Goal: Task Accomplishment & Management: Complete application form

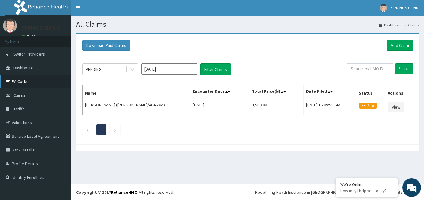
click at [24, 81] on link "PA Code" at bounding box center [35, 81] width 71 height 14
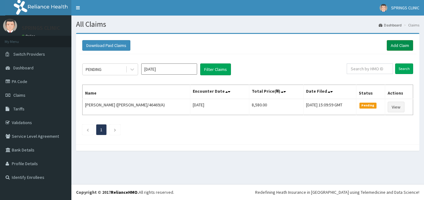
click at [395, 47] on link "Add Claim" at bounding box center [400, 45] width 26 height 11
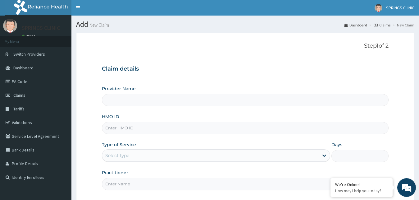
type input "Springs Clinic"
click at [107, 128] on input "HMO ID" at bounding box center [245, 128] width 287 height 12
type input "i"
type input "x"
type input "XIA/10772/A"
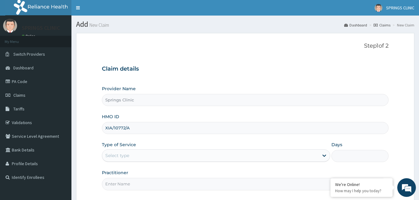
click at [122, 156] on div "Select type" at bounding box center [117, 155] width 24 height 6
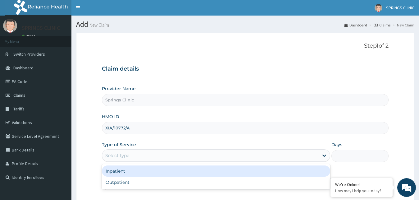
click at [123, 171] on div "Inpatient" at bounding box center [216, 170] width 228 height 11
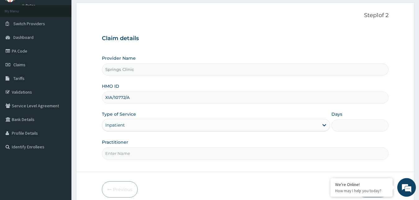
scroll to position [58, 0]
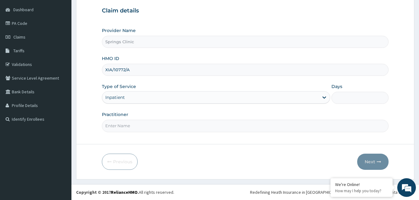
click at [138, 123] on input "Practitioner" at bounding box center [245, 126] width 287 height 12
click at [352, 99] on input "Days" at bounding box center [359, 98] width 57 height 12
type input "2"
click at [168, 121] on input "Practitioner" at bounding box center [245, 126] width 287 height 12
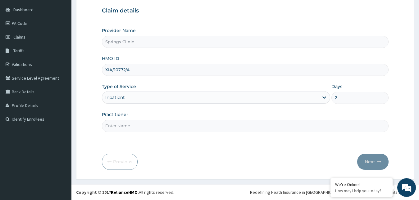
click at [168, 122] on input "Practitioner" at bounding box center [245, 126] width 287 height 12
type input "[PERSON_NAME][GEOGRAPHIC_DATA]"
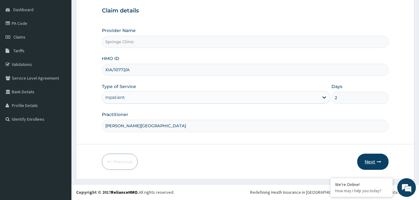
click at [370, 162] on button "Next" at bounding box center [372, 161] width 31 height 16
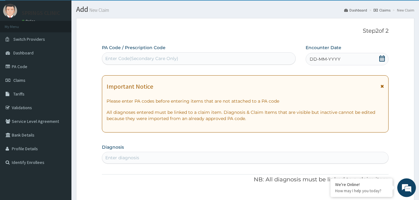
scroll to position [0, 0]
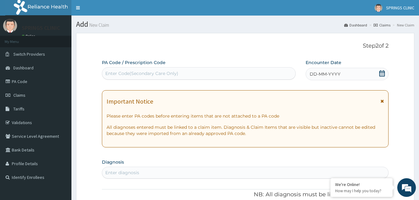
click at [379, 73] on div "DD-MM-YYYY" at bounding box center [346, 74] width 83 height 12
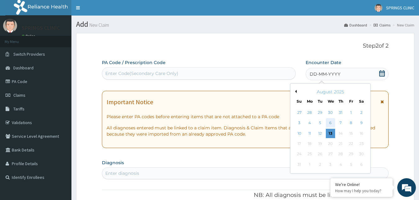
click at [329, 122] on div "6" at bounding box center [329, 122] width 9 height 9
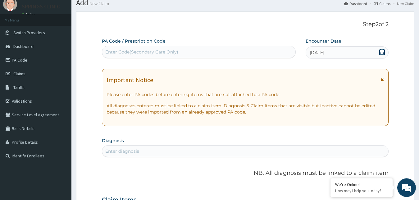
scroll to position [32, 0]
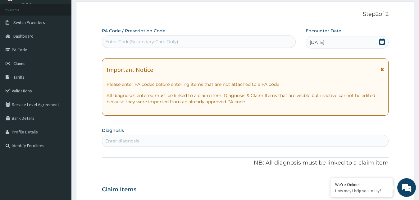
click at [139, 140] on div "Enter diagnosis" at bounding box center [245, 141] width 286 height 10
click at [146, 138] on div "Enter diagnosis" at bounding box center [245, 141] width 286 height 10
type input "[MEDICAL_DATA]"
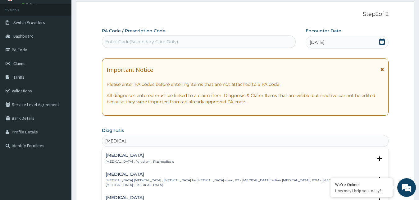
click at [115, 157] on h4 "[MEDICAL_DATA]" at bounding box center [140, 155] width 68 height 5
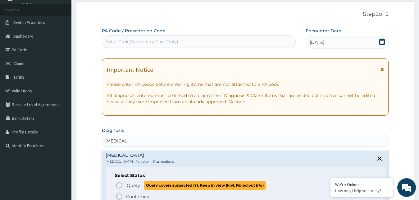
click at [131, 185] on span "Query" at bounding box center [133, 185] width 13 height 6
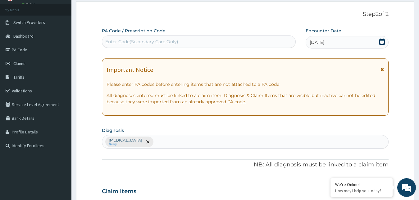
scroll to position [127, 0]
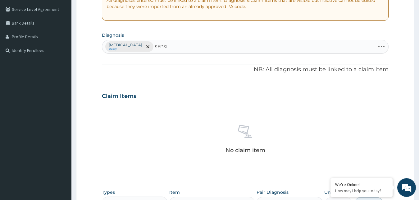
type input "[MEDICAL_DATA]"
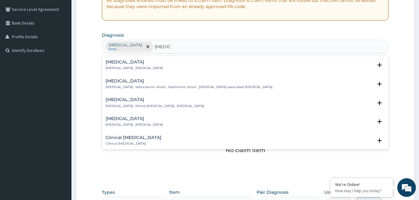
click at [155, 44] on div "[MEDICAL_DATA] Query [MEDICAL_DATA] [MEDICAL_DATA]" at bounding box center [245, 46] width 286 height 13
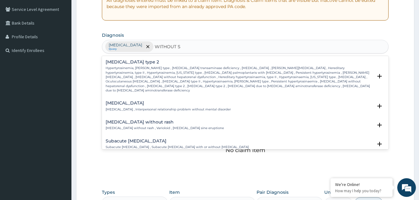
type input "WITHOUT SH"
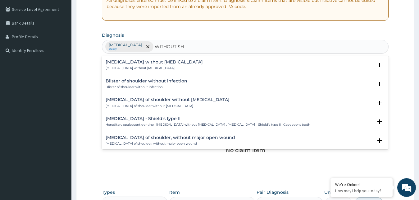
click at [154, 64] on h4 "[MEDICAL_DATA] without [MEDICAL_DATA]" at bounding box center [154, 62] width 97 height 5
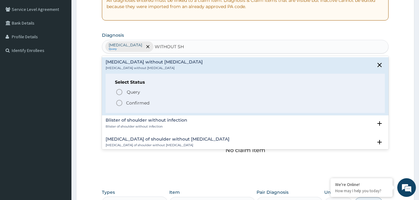
click at [134, 92] on span "Query" at bounding box center [133, 92] width 13 height 6
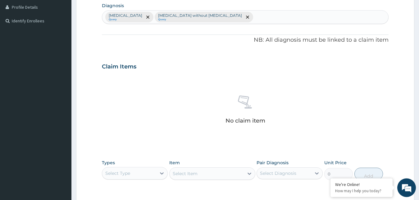
scroll to position [248, 0]
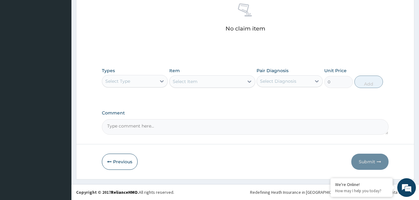
click at [134, 81] on div "Select Type" at bounding box center [129, 81] width 54 height 10
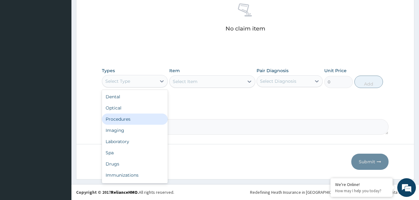
click at [130, 120] on div "Procedures" at bounding box center [135, 118] width 66 height 11
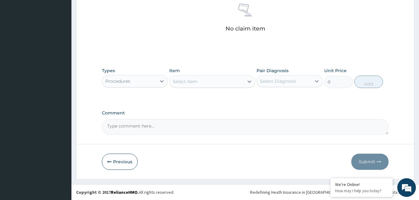
click at [194, 83] on div "Select Item" at bounding box center [185, 81] width 25 height 6
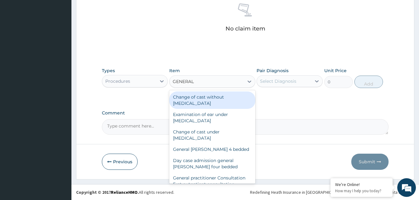
type input "GENERAL P"
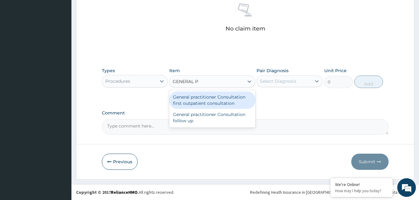
click at [206, 100] on div "General practitioner Consultation first outpatient consultation" at bounding box center [212, 99] width 86 height 17
type input "2400"
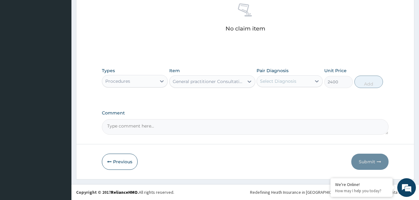
click at [286, 81] on div "Select Diagnosis" at bounding box center [278, 81] width 36 height 6
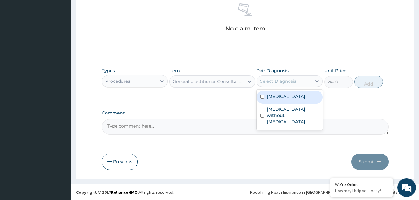
click at [286, 97] on div "[MEDICAL_DATA]" at bounding box center [289, 97] width 66 height 13
checkbox input "true"
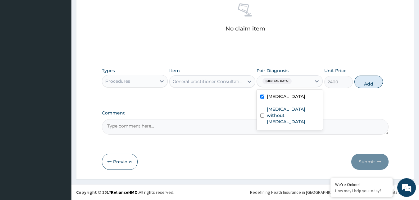
click at [369, 84] on button "Add" at bounding box center [368, 81] width 29 height 12
type input "0"
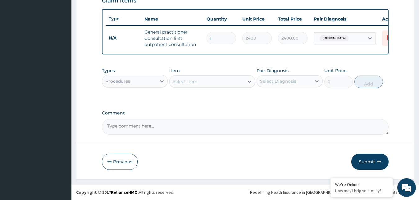
scroll to position [227, 0]
click at [334, 35] on div "[MEDICAL_DATA]" at bounding box center [333, 38] width 33 height 8
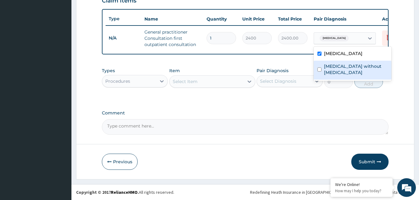
click at [319, 67] on input "checkbox" at bounding box center [319, 69] width 4 height 4
checkbox input "true"
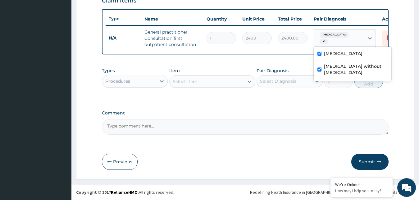
click at [132, 81] on div "Procedures" at bounding box center [129, 81] width 54 height 10
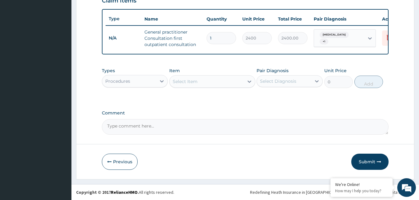
click at [140, 69] on div "Types Procedures" at bounding box center [135, 77] width 66 height 20
click at [144, 82] on div "Procedures" at bounding box center [129, 81] width 54 height 10
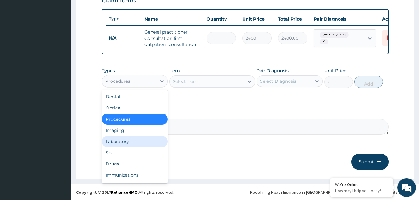
click at [116, 141] on div "Laboratory" at bounding box center [135, 141] width 66 height 11
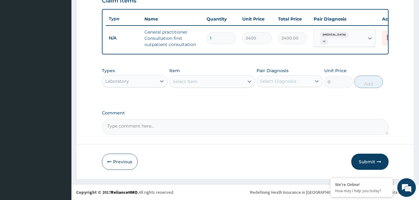
click at [193, 83] on div "Select Item" at bounding box center [185, 81] width 25 height 6
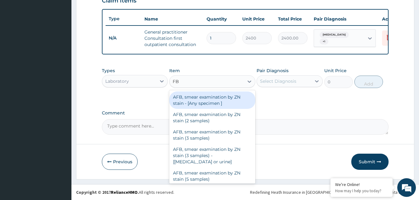
type input "FBC"
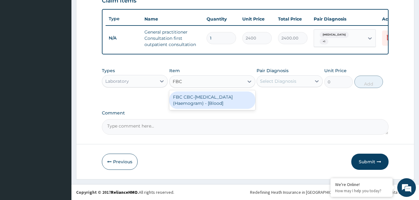
click at [192, 102] on div "FBC CBC-[MEDICAL_DATA] (Haemogram) - [Blood]" at bounding box center [212, 99] width 86 height 17
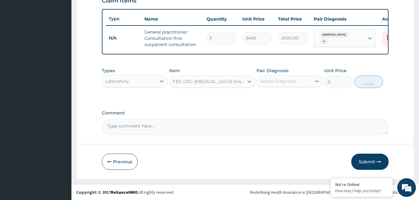
type input "3000"
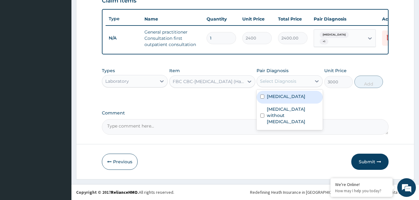
click at [290, 78] on div "Select Diagnosis" at bounding box center [278, 81] width 36 height 6
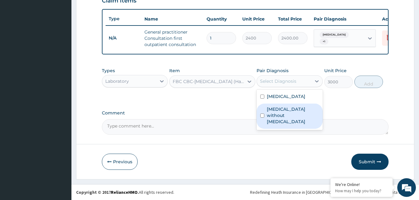
click at [263, 114] on input "checkbox" at bounding box center [262, 115] width 4 height 4
checkbox input "true"
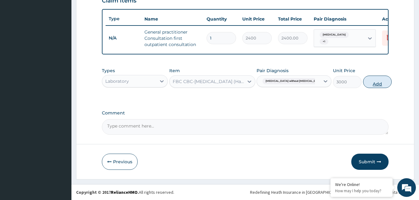
click at [372, 80] on button "Add" at bounding box center [377, 81] width 29 height 12
type input "0"
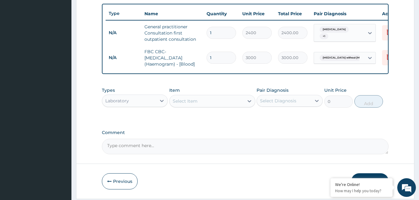
click at [199, 102] on div "Select Item" at bounding box center [206, 101] width 74 height 10
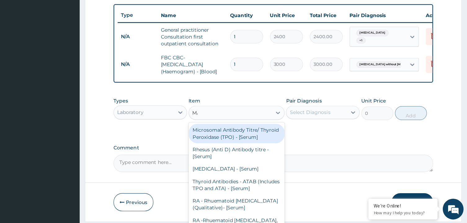
scroll to position [216, 0]
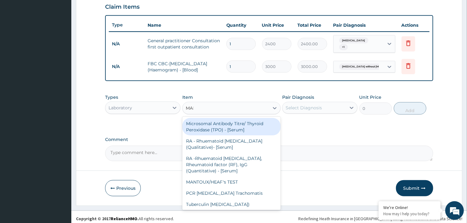
type input "MALA"
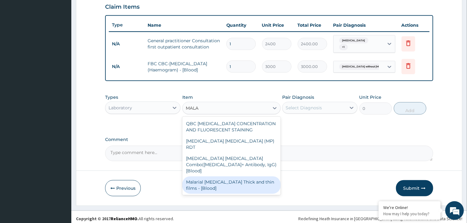
click at [238, 176] on div "Malarial [MEDICAL_DATA] Thick and thin films - [Blood]" at bounding box center [232, 184] width 98 height 17
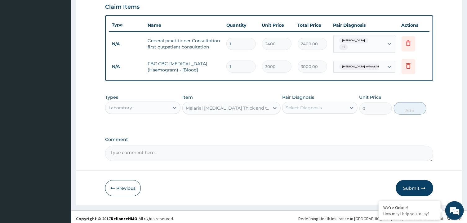
type input "1500"
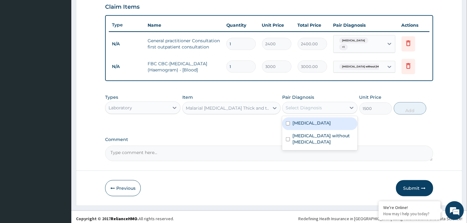
click at [309, 110] on div "Select Diagnosis" at bounding box center [319, 108] width 75 height 12
click at [313, 121] on div "[MEDICAL_DATA]" at bounding box center [319, 123] width 75 height 13
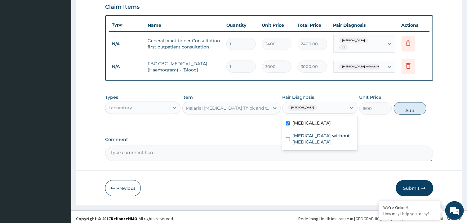
checkbox input "true"
click at [409, 107] on button "Add" at bounding box center [410, 108] width 33 height 12
type input "0"
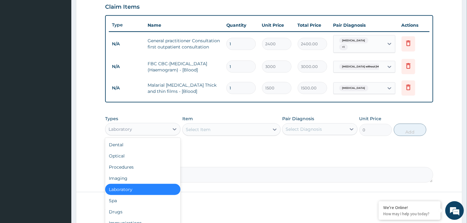
click at [144, 125] on div "Laboratory" at bounding box center [138, 129] width 64 height 10
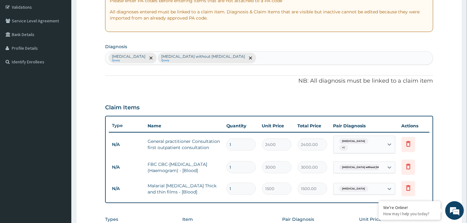
scroll to position [0, 0]
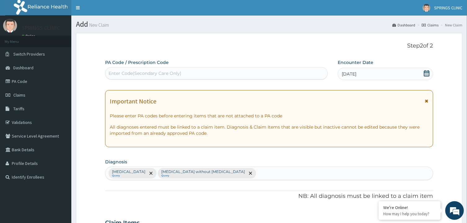
click at [150, 73] on div "Enter Code(Secondary Care Only)" at bounding box center [145, 73] width 73 height 6
paste input "[URL][DOMAIN_NAME]"
type input "[URL][DOMAIN_NAME]"
drag, startPoint x: 234, startPoint y: 73, endPoint x: 52, endPoint y: 91, distance: 182.2
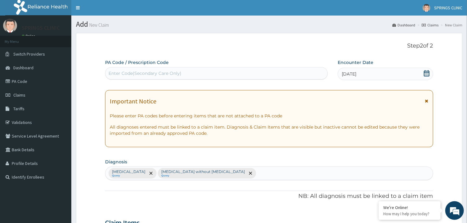
click at [160, 71] on div "Enter Code(Secondary Care Only)" at bounding box center [145, 73] width 73 height 6
paste input "PA/3A89C5"
type input "PA/3A89C5"
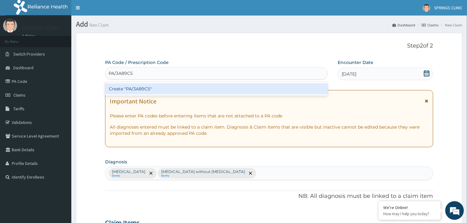
click at [168, 84] on div "Create "PA/3A89C5"" at bounding box center [216, 88] width 223 height 11
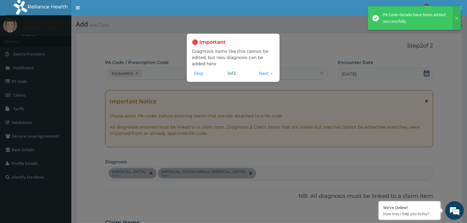
scroll to position [255, 0]
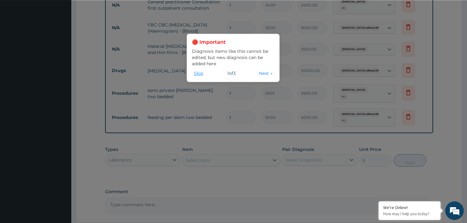
click at [197, 72] on button "Skip" at bounding box center [198, 73] width 13 height 7
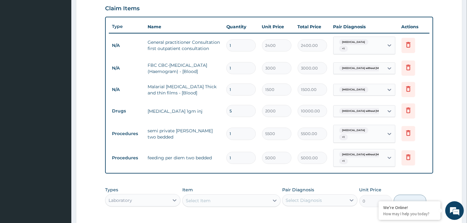
scroll to position [222, 0]
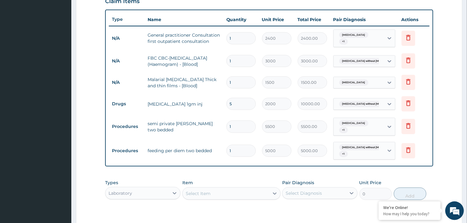
drag, startPoint x: 235, startPoint y: 123, endPoint x: 220, endPoint y: 123, distance: 14.6
click at [227, 123] on input "1" at bounding box center [241, 126] width 29 height 12
type input "2"
type input "11000.00"
type input "2"
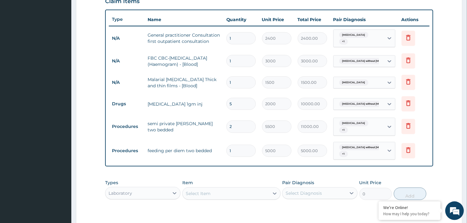
drag, startPoint x: 236, startPoint y: 144, endPoint x: 225, endPoint y: 146, distance: 11.0
click at [227, 146] on input "1" at bounding box center [241, 150] width 29 height 12
type input "2"
type input "10000.00"
type input "2"
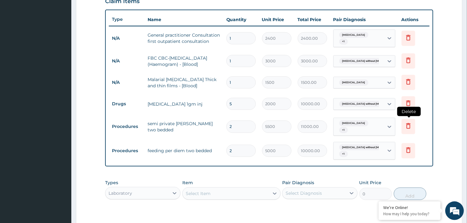
click at [408, 123] on icon at bounding box center [409, 126] width 4 height 6
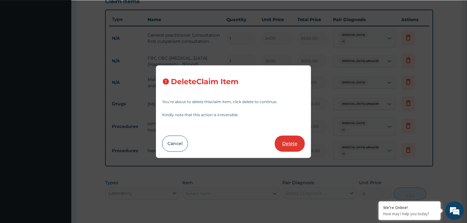
click at [285, 147] on button "Delete" at bounding box center [290, 143] width 30 height 16
type input "5000"
type input "10000.00"
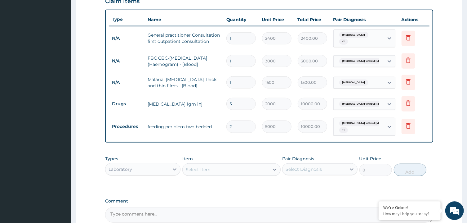
click at [158, 168] on div "Laboratory" at bounding box center [138, 169] width 64 height 10
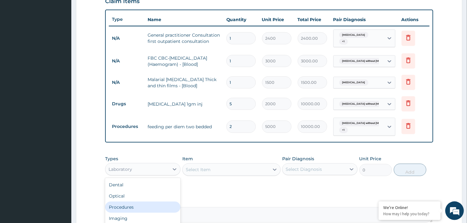
click at [158, 199] on div "Procedures" at bounding box center [142, 206] width 75 height 11
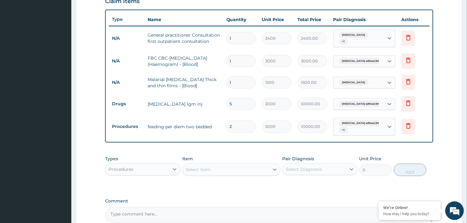
click at [213, 165] on div "Select Item" at bounding box center [226, 169] width 87 height 10
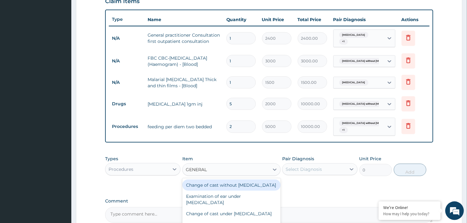
type input "GENERAL W"
click at [219, 182] on div "General [PERSON_NAME] 4 bedded" at bounding box center [232, 184] width 98 height 11
type input "3500"
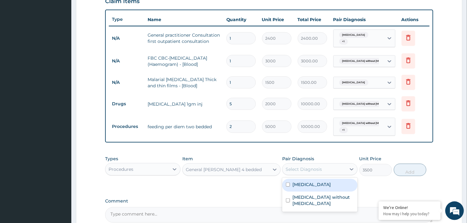
click at [303, 166] on div "Select Diagnosis" at bounding box center [304, 169] width 36 height 6
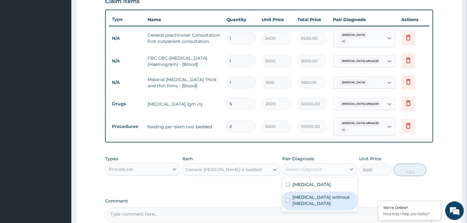
click at [287, 198] on input "checkbox" at bounding box center [288, 200] width 4 height 4
checkbox input "true"
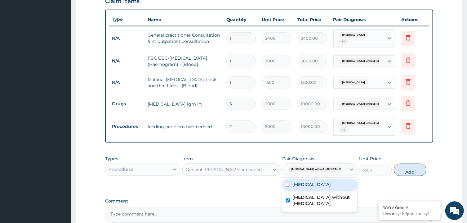
click at [289, 182] on input "checkbox" at bounding box center [288, 184] width 4 height 4
checkbox input "true"
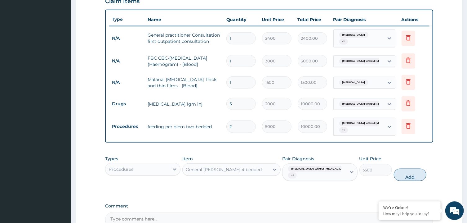
click at [403, 170] on button "Add" at bounding box center [410, 174] width 33 height 12
type input "0"
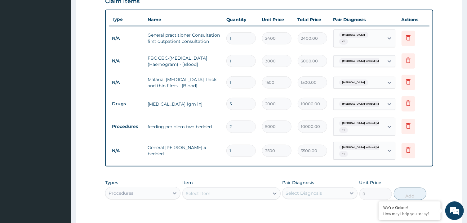
type input "0.00"
type input "2"
type input "7000.00"
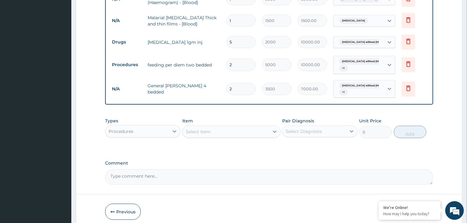
scroll to position [288, 0]
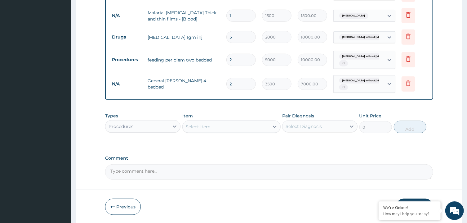
type input "2"
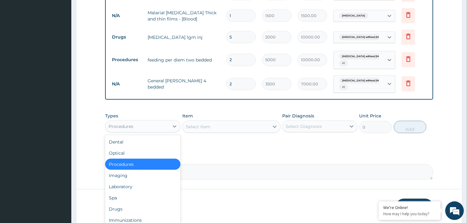
click at [139, 122] on div "Procedures" at bounding box center [138, 126] width 64 height 10
click at [123, 199] on div "Drugs" at bounding box center [142, 208] width 75 height 11
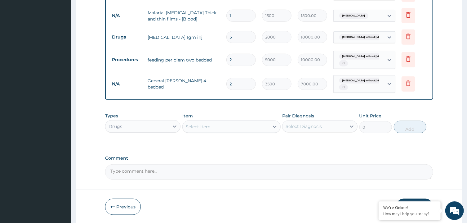
click at [214, 125] on div "Select Item" at bounding box center [226, 126] width 87 height 10
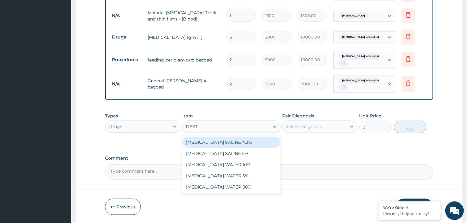
type input "DEXTR"
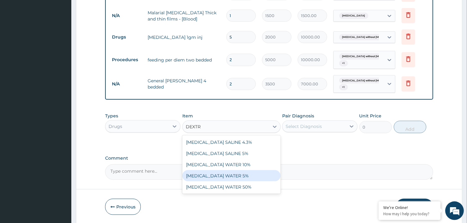
click at [234, 174] on div "[MEDICAL_DATA] WATER 5%" at bounding box center [232, 175] width 98 height 11
type input "1875"
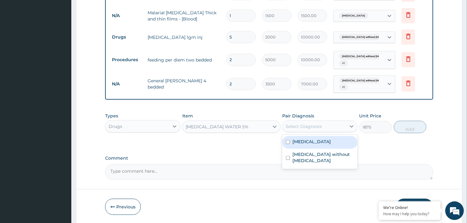
click at [308, 125] on div "Select Diagnosis" at bounding box center [304, 126] width 36 height 6
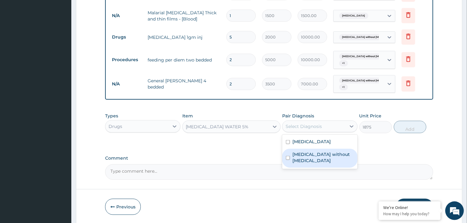
click at [288, 156] on input "checkbox" at bounding box center [288, 158] width 4 height 4
checkbox input "true"
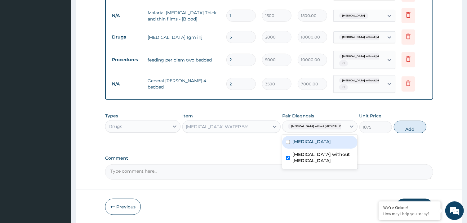
click at [288, 140] on input "checkbox" at bounding box center [288, 142] width 4 height 4
checkbox input "true"
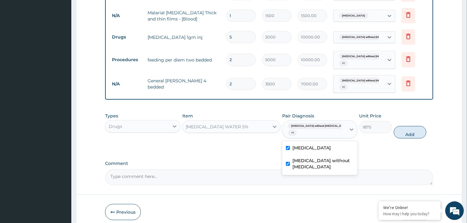
click at [288, 161] on input "checkbox" at bounding box center [288, 163] width 4 height 4
checkbox input "false"
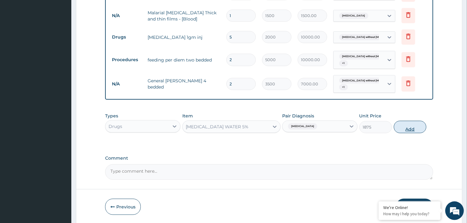
click at [403, 124] on button "Add" at bounding box center [410, 126] width 33 height 12
type input "0"
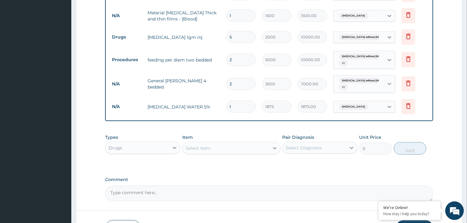
click at [214, 147] on div "Select Item" at bounding box center [226, 148] width 87 height 10
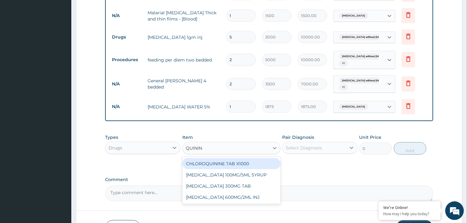
type input "[MEDICAL_DATA]"
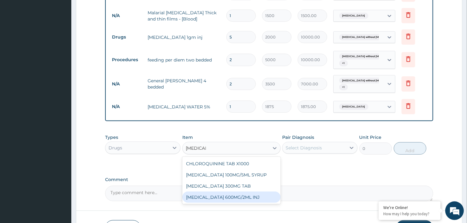
click at [265, 192] on div "[MEDICAL_DATA] 600MG/2ML INJ" at bounding box center [232, 196] width 98 height 11
type input "3000"
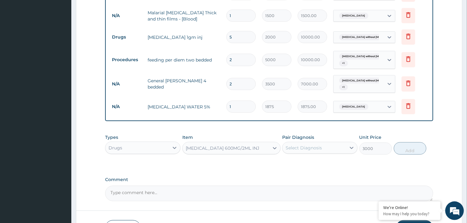
click at [310, 145] on div "Select Diagnosis" at bounding box center [304, 147] width 36 height 6
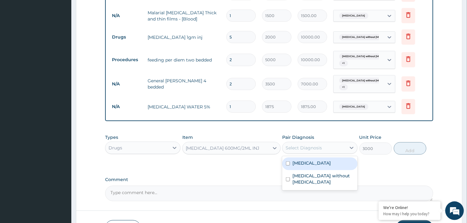
click at [312, 157] on div "[MEDICAL_DATA]" at bounding box center [319, 163] width 75 height 13
checkbox input "true"
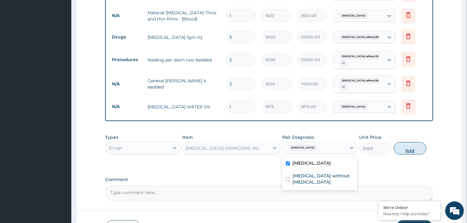
click at [410, 145] on button "Add" at bounding box center [410, 148] width 33 height 12
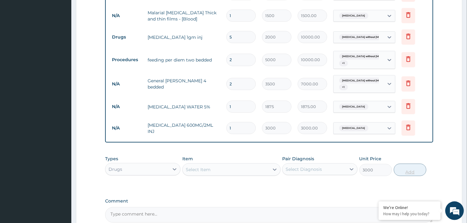
type input "0"
click at [212, 168] on div "Select Item" at bounding box center [226, 169] width 87 height 10
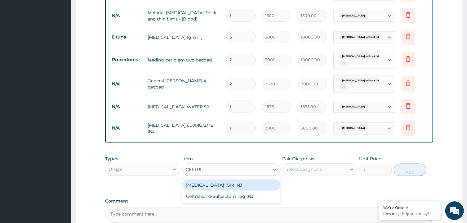
type input "CEFTRIA"
click at [236, 180] on div "[MEDICAL_DATA] 1GM INJ" at bounding box center [232, 184] width 98 height 11
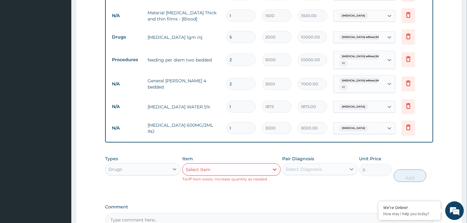
click at [236, 164] on div "Select Item" at bounding box center [226, 169] width 87 height 10
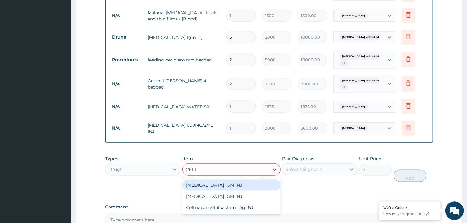
type input "CEFTR"
click at [228, 180] on div "[MEDICAL_DATA] 1GM INJ" at bounding box center [232, 184] width 98 height 11
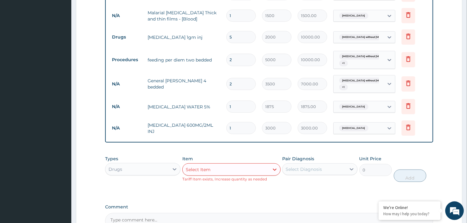
click at [205, 167] on div "Select Item" at bounding box center [198, 169] width 25 height 6
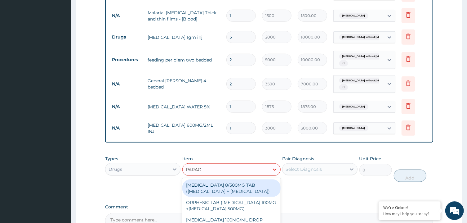
type input "PARACE"
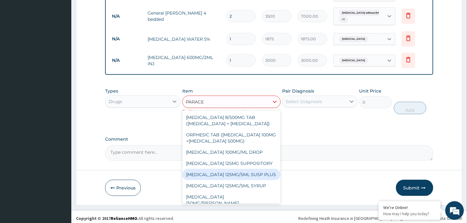
scroll to position [52, 0]
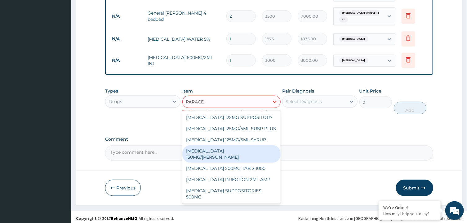
click at [240, 153] on div "[MEDICAL_DATA] 150MG/[PERSON_NAME]" at bounding box center [232, 153] width 98 height 17
type input "1035"
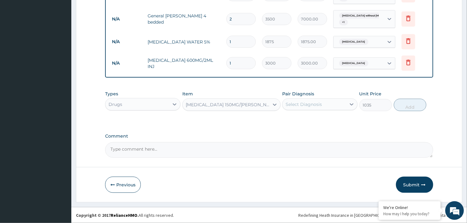
scroll to position [350, 0]
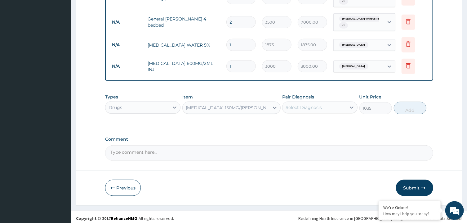
click at [302, 104] on div "Select Diagnosis" at bounding box center [304, 107] width 36 height 6
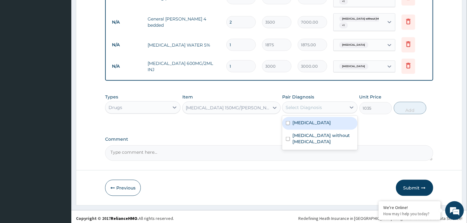
drag, startPoint x: 300, startPoint y: 133, endPoint x: 286, endPoint y: 121, distance: 18.0
click at [286, 121] on div "[MEDICAL_DATA] [MEDICAL_DATA] without [MEDICAL_DATA]" at bounding box center [319, 133] width 75 height 34
click at [288, 121] on input "checkbox" at bounding box center [288, 123] width 4 height 4
checkbox input "true"
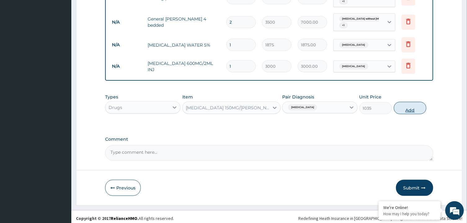
click at [399, 105] on button "Add" at bounding box center [410, 108] width 33 height 12
type input "0"
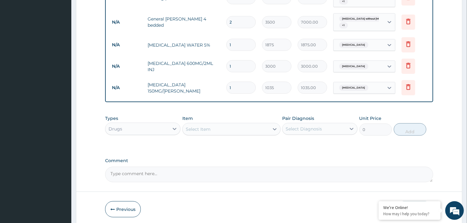
click at [223, 128] on div "Select Item" at bounding box center [226, 129] width 87 height 10
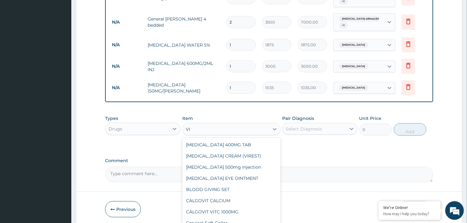
type input "V"
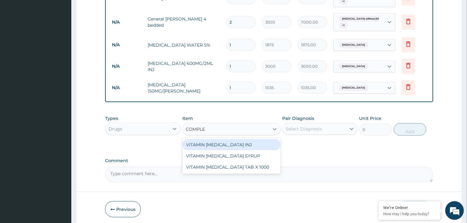
type input "COMPLEX"
click at [239, 142] on div "VITAMIN [MEDICAL_DATA] INJ" at bounding box center [232, 144] width 98 height 11
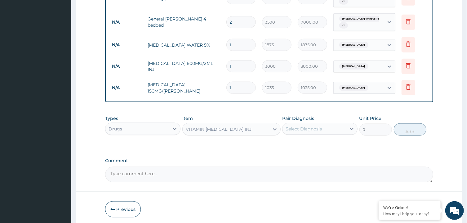
type input "1000"
click at [298, 126] on div "Select Diagnosis" at bounding box center [304, 129] width 36 height 6
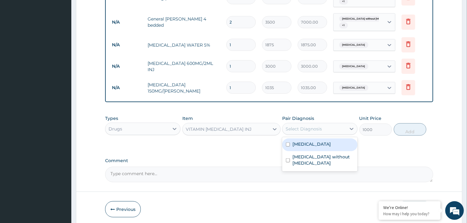
click at [288, 142] on input "checkbox" at bounding box center [288, 144] width 4 height 4
checkbox input "true"
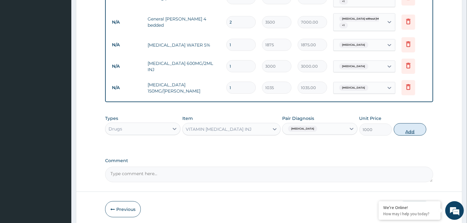
click at [405, 124] on button "Add" at bounding box center [410, 129] width 33 height 12
type input "0"
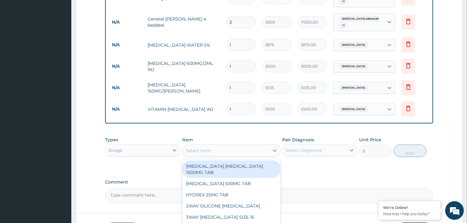
click at [207, 148] on div "Select Item" at bounding box center [198, 150] width 25 height 6
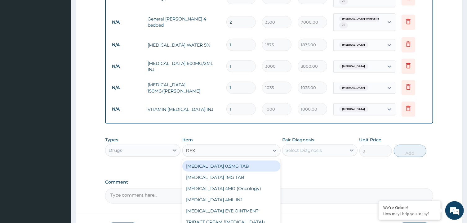
type input "DEXA"
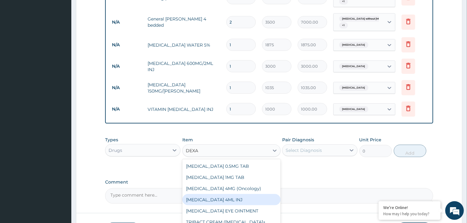
click at [223, 199] on div "[MEDICAL_DATA] 4ML INJ" at bounding box center [232, 199] width 98 height 11
type input "1000"
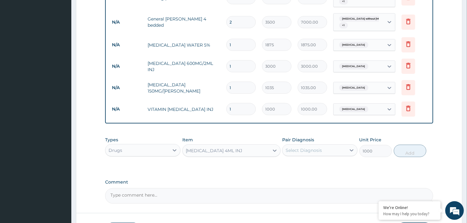
click at [288, 148] on div "Select Diagnosis" at bounding box center [304, 150] width 36 height 6
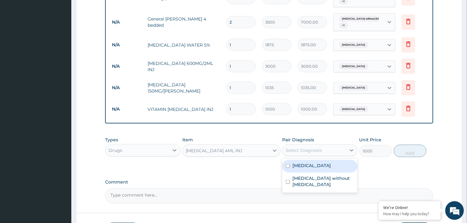
click at [289, 164] on input "checkbox" at bounding box center [288, 166] width 4 height 4
checkbox input "true"
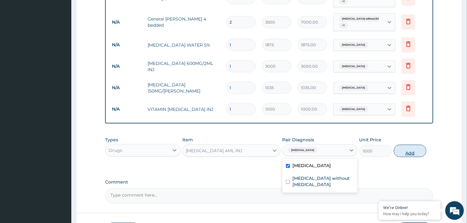
click at [400, 150] on button "Add" at bounding box center [410, 151] width 33 height 12
type input "0"
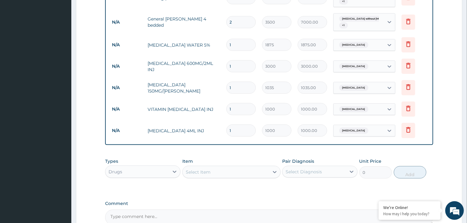
click at [208, 172] on div "Select Item" at bounding box center [226, 172] width 87 height 10
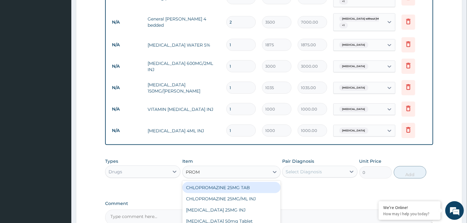
type input "PROME"
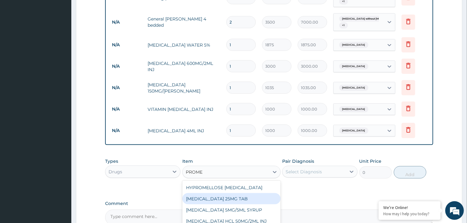
drag, startPoint x: 231, startPoint y: 217, endPoint x: 232, endPoint y: 196, distance: 21.1
click at [232, 196] on div "HYPROMELLOSE [MEDICAL_DATA] [MEDICAL_DATA] 25MG TAB [MEDICAL_DATA] 5MG/5ML SYRU…" at bounding box center [232, 204] width 98 height 47
click at [232, 196] on div "[MEDICAL_DATA] 25MG TAB" at bounding box center [232, 198] width 98 height 11
type input "75"
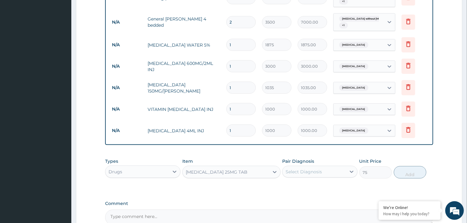
click at [304, 169] on div "Select Diagnosis" at bounding box center [304, 172] width 36 height 6
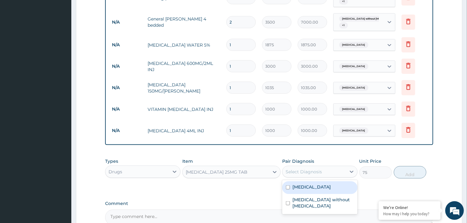
click at [288, 185] on input "checkbox" at bounding box center [288, 187] width 4 height 4
checkbox input "true"
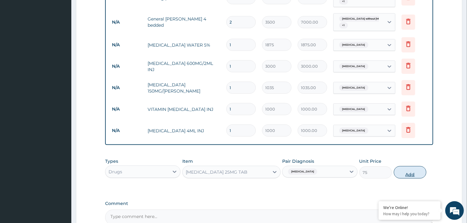
click at [404, 170] on button "Add" at bounding box center [410, 172] width 33 height 12
type input "0"
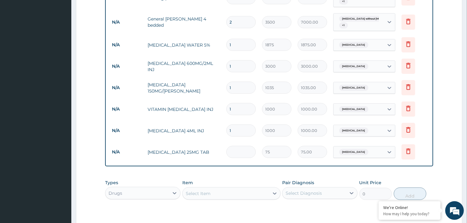
type input "0.00"
type input "7"
type input "525.00"
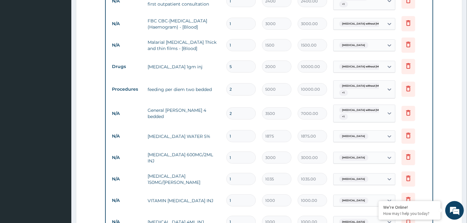
scroll to position [250, 0]
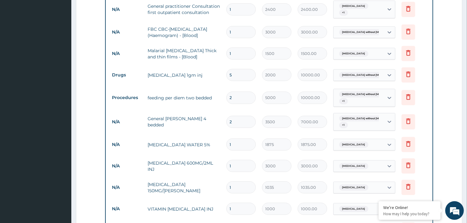
type input "7"
click at [241, 95] on input "2" at bounding box center [241, 98] width 29 height 12
drag, startPoint x: 241, startPoint y: 95, endPoint x: 226, endPoint y: 97, distance: 15.0
click at [227, 97] on input "2" at bounding box center [241, 98] width 29 height 12
type input "1"
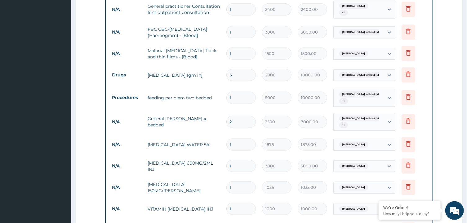
type input "5000.00"
type input "1"
drag, startPoint x: 239, startPoint y: 119, endPoint x: 225, endPoint y: 121, distance: 14.2
click at [227, 121] on input "2" at bounding box center [241, 122] width 29 height 12
type input "1"
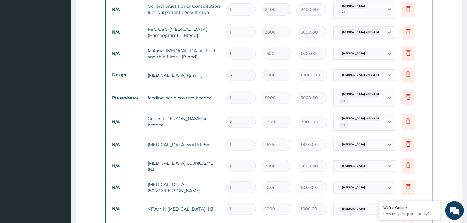
type input "3500.00"
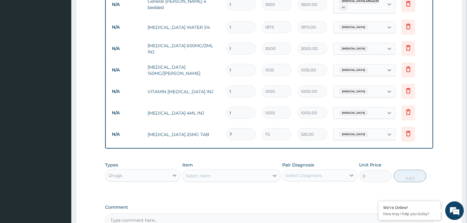
scroll to position [383, 0]
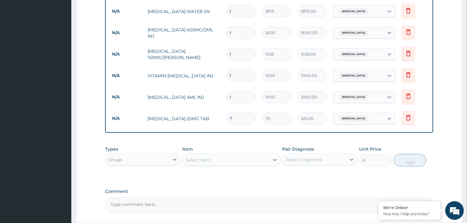
type input "1"
click at [214, 155] on div "Select Item" at bounding box center [226, 160] width 87 height 10
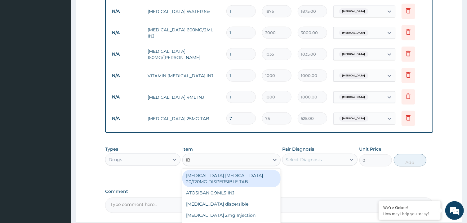
type input "IBU"
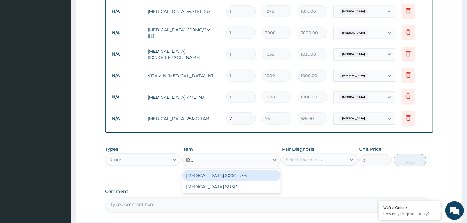
click at [228, 173] on div "[MEDICAL_DATA] 200G TAB" at bounding box center [232, 175] width 98 height 11
type input "75"
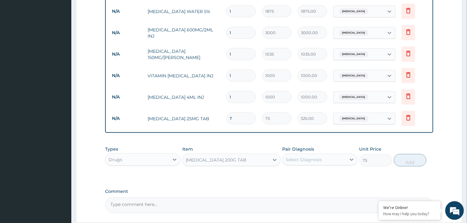
click at [297, 158] on div "Select Diagnosis" at bounding box center [304, 159] width 36 height 6
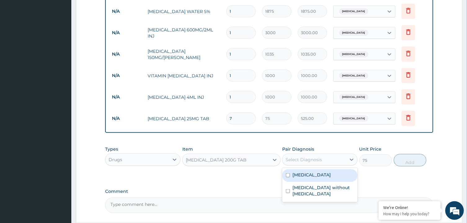
click at [307, 174] on label "[MEDICAL_DATA]" at bounding box center [312, 175] width 38 height 6
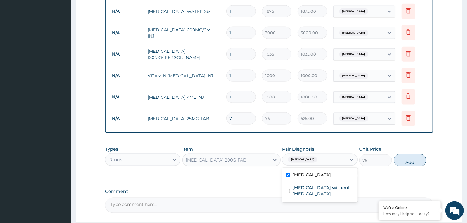
checkbox input "true"
click at [411, 157] on button "Add" at bounding box center [410, 160] width 33 height 12
type input "0"
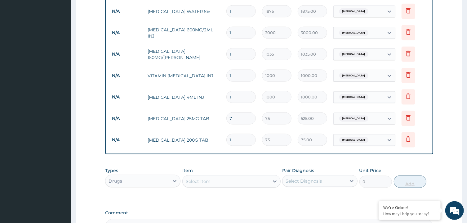
type input "11"
type input "825.00"
type input "110"
type input "8250.00"
drag, startPoint x: 246, startPoint y: 138, endPoint x: 214, endPoint y: 136, distance: 32.3
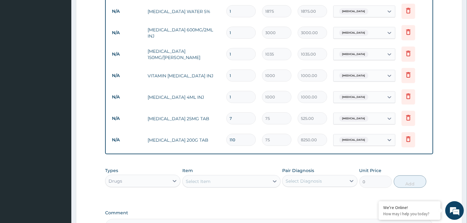
click at [227, 137] on input "110" at bounding box center [241, 140] width 29 height 12
type input "1"
type input "75.00"
type input "10"
type input "750.00"
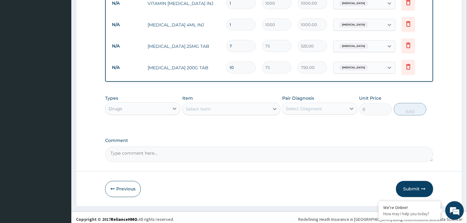
scroll to position [457, 0]
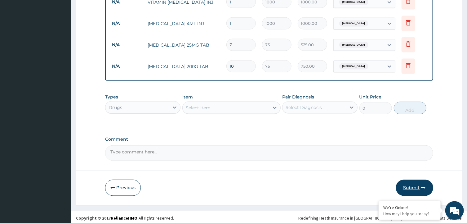
type input "10"
click at [408, 186] on button "Submit" at bounding box center [414, 188] width 37 height 16
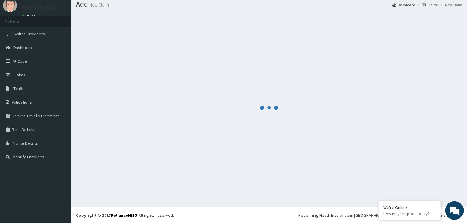
scroll to position [20, 0]
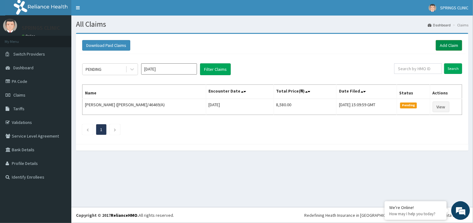
click at [445, 45] on link "Add Claim" at bounding box center [449, 45] width 26 height 11
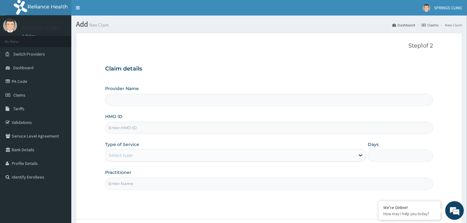
type input "Springs Clinic"
click at [152, 129] on input "HMO ID" at bounding box center [269, 128] width 328 height 12
type input "I"
click at [115, 128] on input "XIA10772/" at bounding box center [269, 128] width 328 height 12
click at [157, 125] on input "XIA/10772/" at bounding box center [269, 128] width 328 height 12
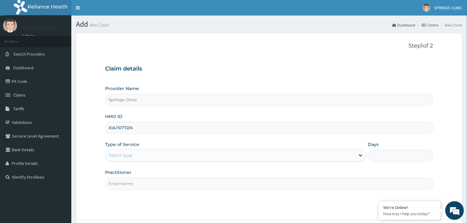
type input "XIA/10772/A"
click at [131, 159] on div "Select type" at bounding box center [231, 155] width 250 height 10
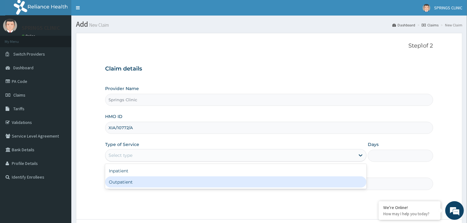
click at [132, 185] on div "Outpatient" at bounding box center [236, 181] width 262 height 11
type input "1"
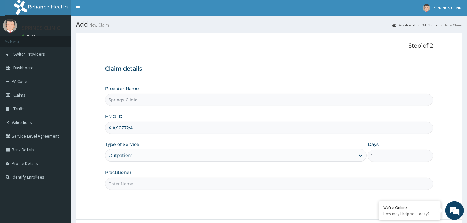
click at [132, 185] on input "Practitioner" at bounding box center [269, 184] width 328 height 12
click at [133, 187] on input "Practitioner" at bounding box center [269, 184] width 328 height 12
click at [132, 185] on input "Practitioner" at bounding box center [269, 184] width 328 height 12
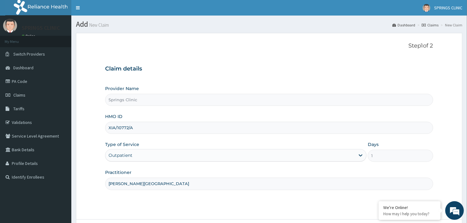
scroll to position [52, 0]
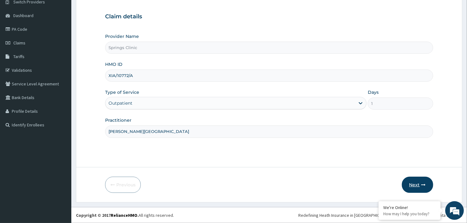
type input "[PERSON_NAME][GEOGRAPHIC_DATA]"
click at [415, 184] on button "Next" at bounding box center [417, 185] width 31 height 16
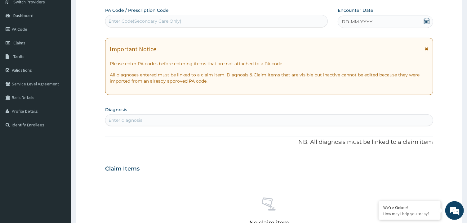
click at [427, 22] on icon at bounding box center [427, 21] width 6 height 6
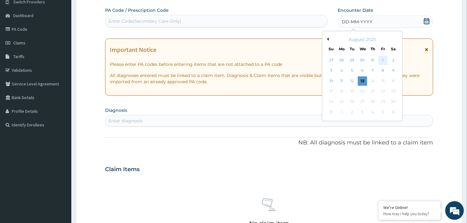
click at [382, 59] on div "1" at bounding box center [383, 60] width 9 height 9
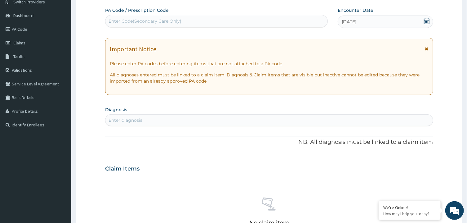
click at [141, 121] on div "Enter diagnosis" at bounding box center [126, 120] width 34 height 6
type input "[MEDICAL_DATA]"
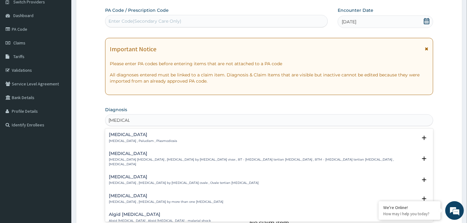
click at [118, 137] on div "Malaria Malaria , Paludism , Plasmodiosis" at bounding box center [143, 137] width 68 height 11
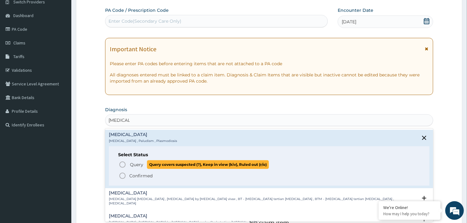
click at [134, 165] on span "Query" at bounding box center [136, 164] width 13 height 6
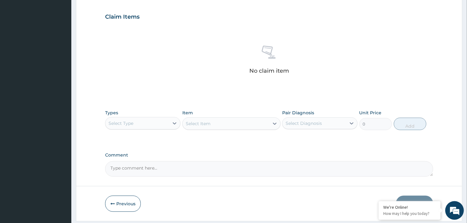
scroll to position [219, 0]
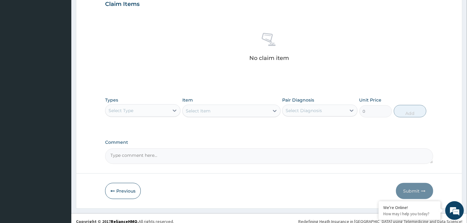
click at [131, 103] on div "Types Select Type" at bounding box center [142, 107] width 75 height 20
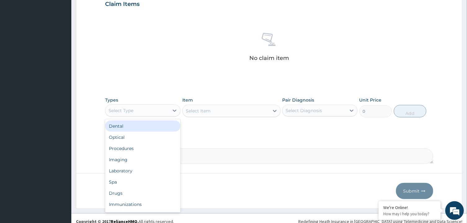
click at [133, 109] on div "Select Type" at bounding box center [121, 110] width 25 height 6
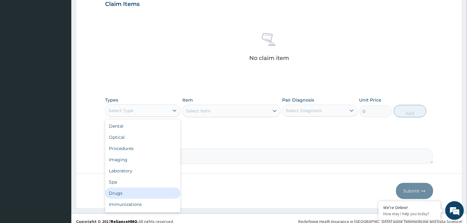
click at [120, 192] on div "Drugs" at bounding box center [142, 192] width 75 height 11
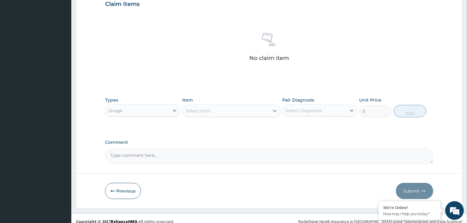
click at [209, 111] on div "Select Item" at bounding box center [198, 111] width 25 height 6
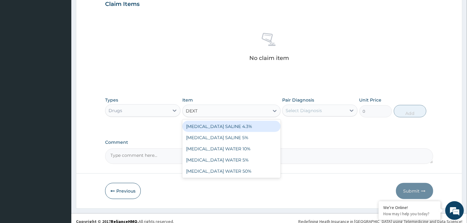
type input "DEXTR"
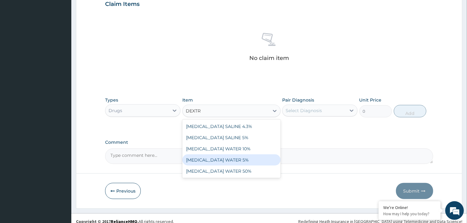
click at [212, 159] on div "[MEDICAL_DATA] WATER 5%" at bounding box center [232, 159] width 98 height 11
type input "1875"
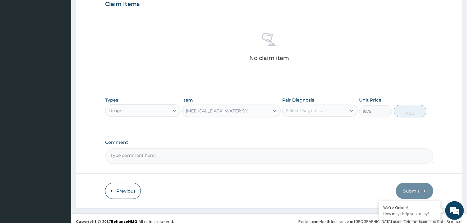
click at [317, 110] on div "Select Diagnosis" at bounding box center [304, 110] width 36 height 6
click at [313, 125] on div "[MEDICAL_DATA]" at bounding box center [319, 126] width 75 height 13
checkbox input "true"
click at [419, 111] on button "Add" at bounding box center [410, 111] width 33 height 12
type input "0"
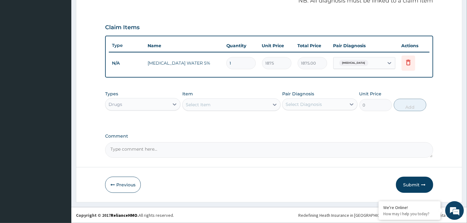
scroll to position [195, 0]
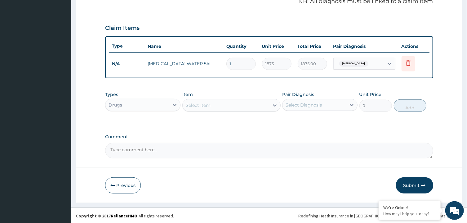
click at [214, 105] on div "Select Item" at bounding box center [226, 105] width 87 height 10
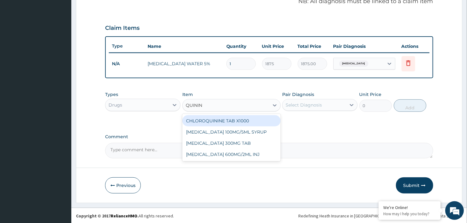
type input "[MEDICAL_DATA]"
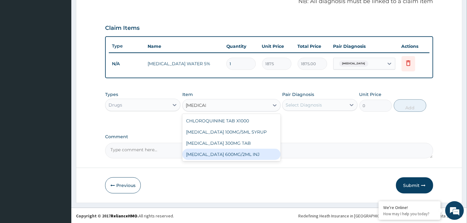
click at [229, 155] on div "[MEDICAL_DATA] 600MG/2ML INJ" at bounding box center [232, 154] width 98 height 11
type input "3000"
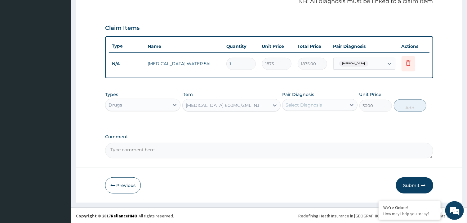
click at [306, 106] on div "Select Diagnosis" at bounding box center [304, 105] width 36 height 6
click at [304, 119] on label "[MEDICAL_DATA]" at bounding box center [312, 120] width 38 height 6
checkbox input "true"
click at [404, 103] on button "Add" at bounding box center [410, 105] width 33 height 12
type input "0"
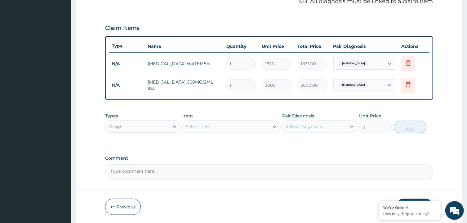
click at [222, 129] on div "Select Item" at bounding box center [226, 127] width 87 height 10
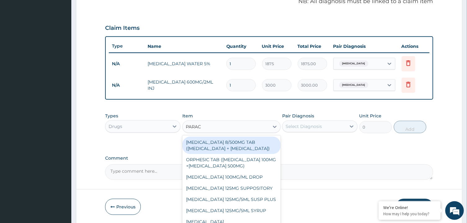
type input "PARACE"
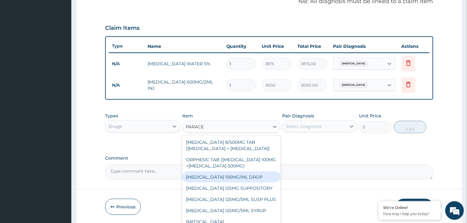
scroll to position [52, 0]
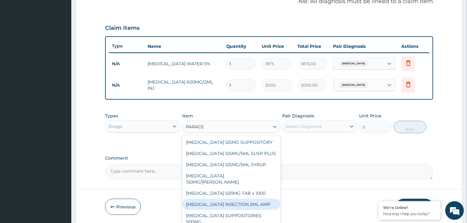
click at [244, 205] on div "[MEDICAL_DATA] INJECTION 2ML AMP" at bounding box center [232, 204] width 98 height 11
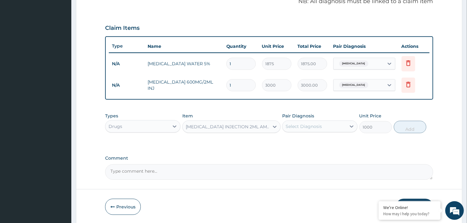
click at [255, 127] on div "[MEDICAL_DATA] INJECTION 2ML AMP" at bounding box center [228, 127] width 84 height 6
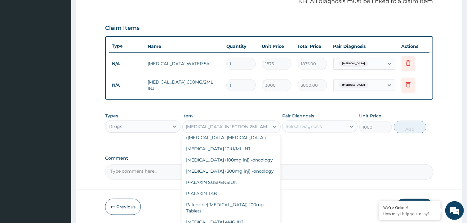
scroll to position [8360, 0]
type input "1035"
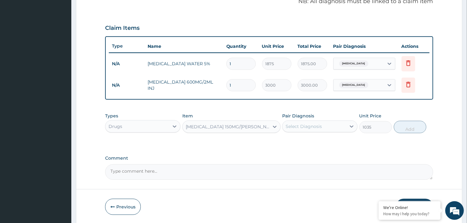
click at [319, 124] on div "Select Diagnosis" at bounding box center [304, 126] width 36 height 6
drag, startPoint x: 301, startPoint y: 143, endPoint x: 338, endPoint y: 143, distance: 37.2
click at [303, 143] on label "[MEDICAL_DATA]" at bounding box center [312, 141] width 38 height 6
checkbox input "true"
click at [409, 133] on div "Types Drugs Item PARACETAMOL 150MG/ML VIAL Pair Diagnosis option Malaria, selec…" at bounding box center [269, 123] width 328 height 27
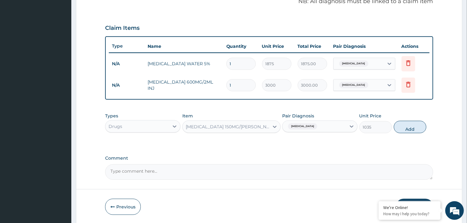
click at [410, 129] on button "Add" at bounding box center [410, 127] width 33 height 12
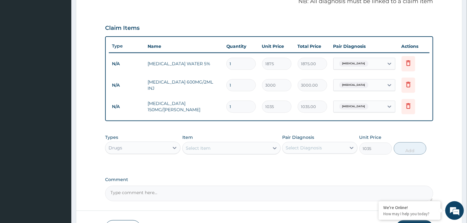
type input "0"
click at [220, 151] on div "Select Item" at bounding box center [226, 148] width 87 height 10
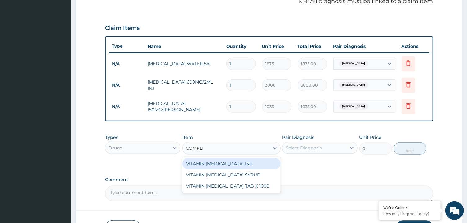
type input "COMPLEX"
click at [250, 163] on div "VITAMIN [MEDICAL_DATA] INJ" at bounding box center [232, 163] width 98 height 11
type input "1000"
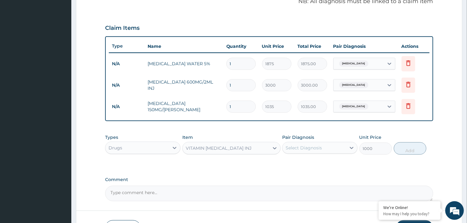
click at [303, 143] on div "Select Diagnosis" at bounding box center [315, 148] width 64 height 10
click at [304, 163] on label "[MEDICAL_DATA]" at bounding box center [312, 163] width 38 height 6
checkbox input "true"
click at [410, 148] on button "Add" at bounding box center [410, 148] width 33 height 12
type input "0"
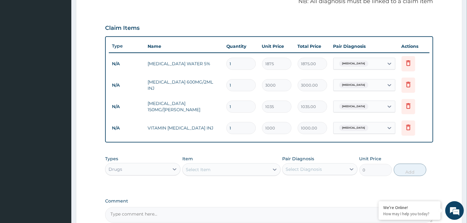
click at [219, 170] on div "Select Item" at bounding box center [226, 170] width 87 height 10
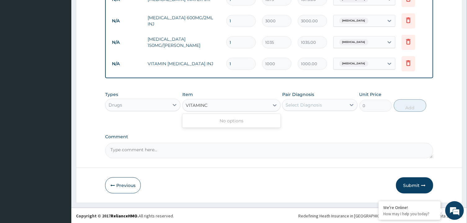
scroll to position [0, 0]
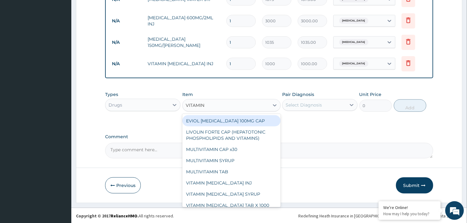
type input "VITAMIN"
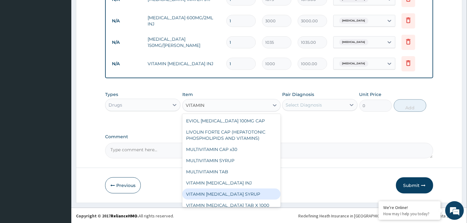
scroll to position [31, 0]
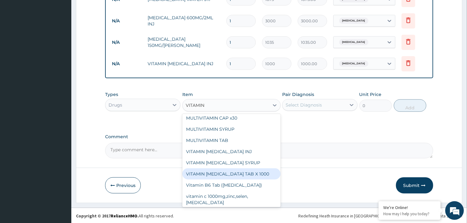
click at [222, 170] on div "VITAMIN [MEDICAL_DATA] TAB X 1000" at bounding box center [232, 173] width 98 height 11
type input "75"
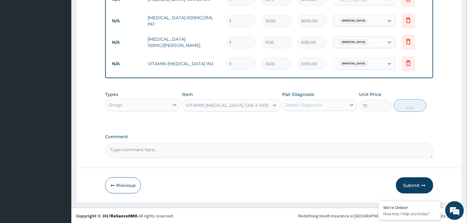
click at [300, 105] on div "Select Diagnosis" at bounding box center [304, 105] width 36 height 6
click at [297, 121] on label "[MEDICAL_DATA]" at bounding box center [312, 120] width 38 height 6
checkbox input "true"
click at [402, 107] on button "Add" at bounding box center [410, 105] width 33 height 12
type input "0"
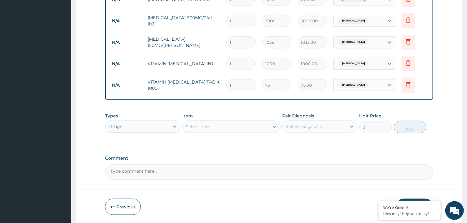
scroll to position [192, 0]
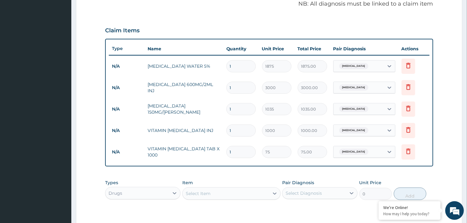
type input "11"
type input "825.00"
type input "1"
type input "75.00"
type input "14"
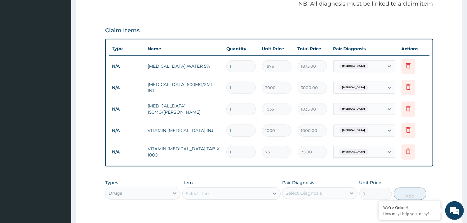
type input "1050.00"
type input "14"
click at [205, 193] on div "Select Item" at bounding box center [198, 193] width 25 height 6
click at [195, 194] on input "CHLROQ" at bounding box center [196, 193] width 20 height 6
type input "CHLOROQ"
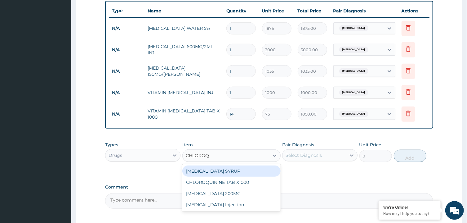
scroll to position [259, 0]
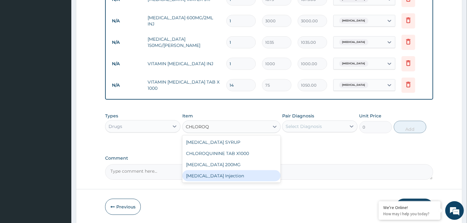
click at [229, 176] on div "[MEDICAL_DATA] Injection" at bounding box center [232, 175] width 98 height 11
type input "800"
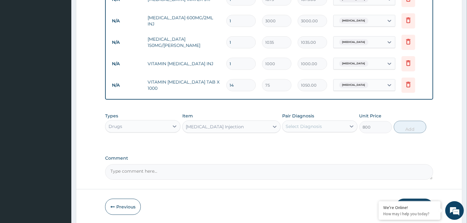
click at [306, 126] on div "Select Diagnosis" at bounding box center [304, 126] width 36 height 6
click at [306, 141] on label "[MEDICAL_DATA]" at bounding box center [312, 141] width 38 height 6
checkbox input "true"
click at [409, 127] on button "Add" at bounding box center [410, 127] width 33 height 12
type input "0"
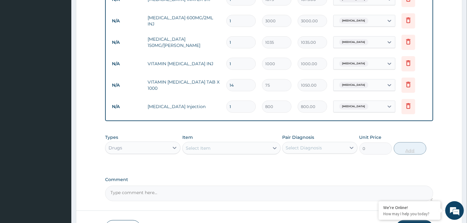
type input "0.00"
type input "3"
type input "2400.00"
type input "3"
click at [228, 148] on div "Select Item" at bounding box center [226, 148] width 87 height 10
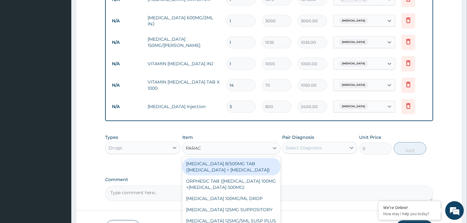
type input "PARACE"
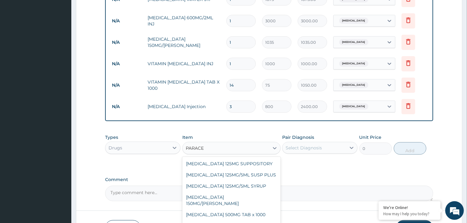
scroll to position [52, 0]
click at [233, 214] on div "[MEDICAL_DATA] 500MG TAB x 1000" at bounding box center [232, 214] width 98 height 11
type input "15.75"
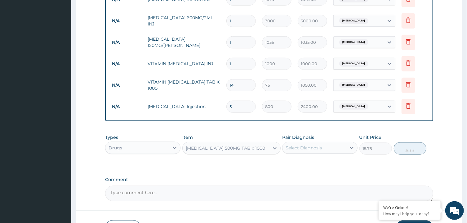
click at [302, 148] on div "Select Diagnosis" at bounding box center [304, 148] width 36 height 6
click at [302, 163] on label "[MEDICAL_DATA]" at bounding box center [312, 163] width 38 height 6
checkbox input "true"
click at [398, 150] on button "Add" at bounding box center [410, 148] width 33 height 12
type input "0"
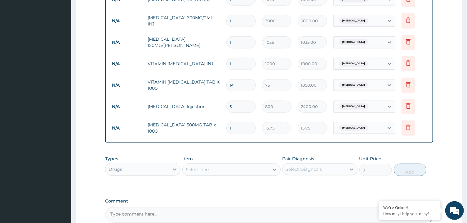
type input "0.00"
type input "1"
type input "15.75"
type input "12"
type input "189.00"
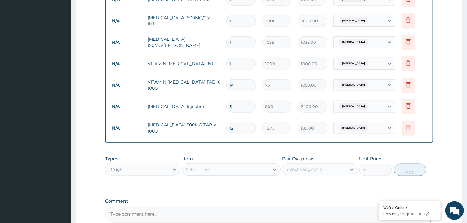
type input "12"
click at [210, 169] on div "Select Item" at bounding box center [198, 169] width 25 height 6
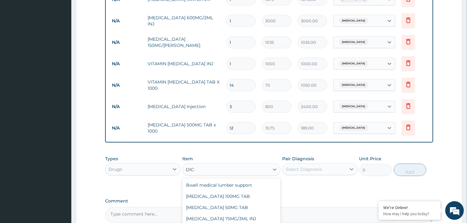
type input "DICLO"
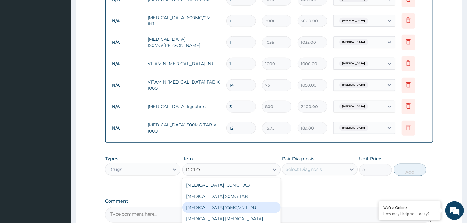
click at [235, 205] on div "[MEDICAL_DATA] 75MG/3ML INJ" at bounding box center [232, 207] width 98 height 11
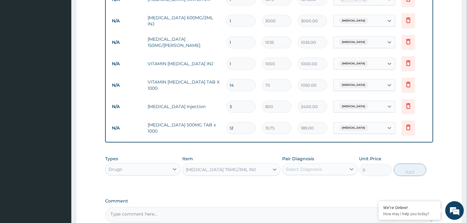
type input "1000"
click at [309, 173] on div "Select Diagnosis" at bounding box center [315, 169] width 64 height 10
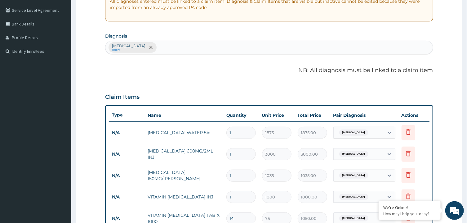
click at [155, 41] on section "Diagnosis Malaria Query" at bounding box center [269, 42] width 328 height 23
click at [154, 50] on div "Malaria Query" at bounding box center [269, 47] width 327 height 13
type input "MYALGIA"
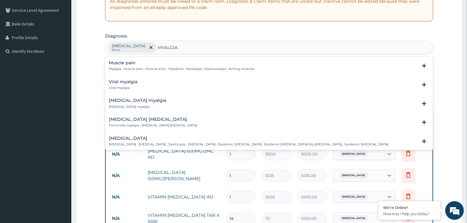
click at [123, 65] on h4 "Muscle pain" at bounding box center [182, 63] width 146 height 5
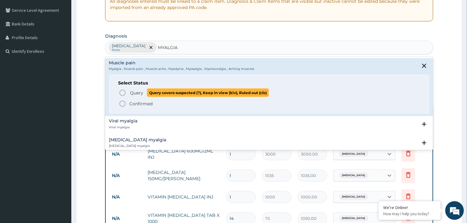
click at [136, 93] on span "Query" at bounding box center [136, 93] width 13 height 6
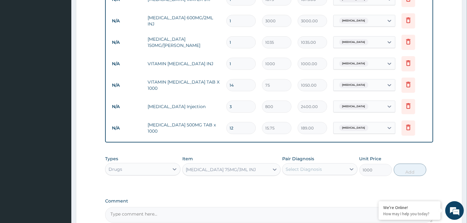
scroll to position [292, 0]
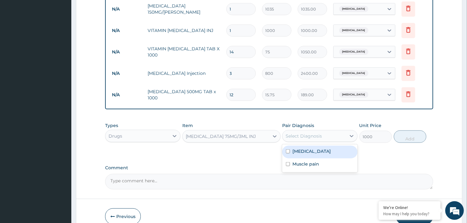
click at [303, 136] on div "Select Diagnosis" at bounding box center [304, 136] width 36 height 6
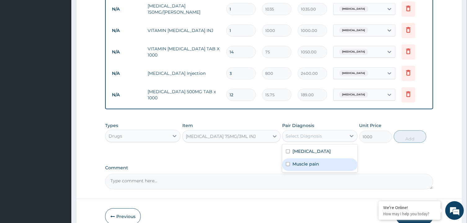
click at [306, 161] on label "Muscle pain" at bounding box center [306, 164] width 27 height 6
checkbox input "true"
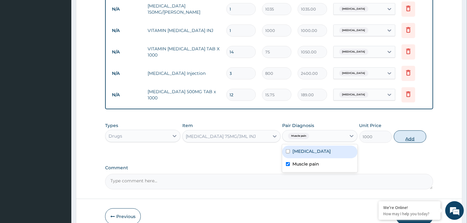
click at [402, 135] on button "Add" at bounding box center [410, 136] width 33 height 12
type input "0"
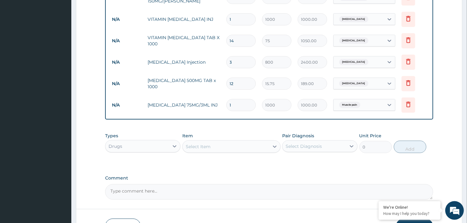
scroll to position [325, 0]
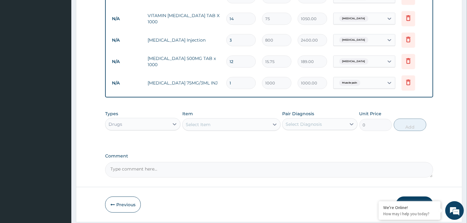
click at [140, 125] on div "Drugs" at bounding box center [138, 124] width 64 height 10
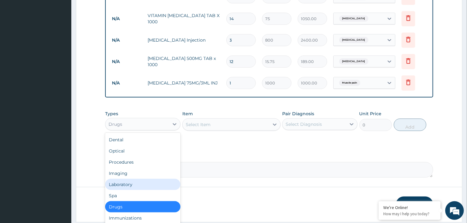
click at [130, 184] on div "Laboratory" at bounding box center [142, 184] width 75 height 11
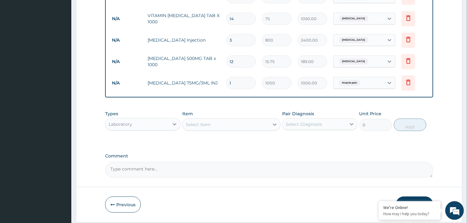
click at [212, 124] on div "Select Item" at bounding box center [226, 125] width 87 height 10
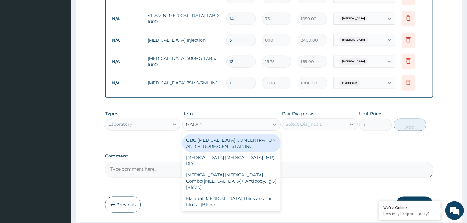
type input "[MEDICAL_DATA]"
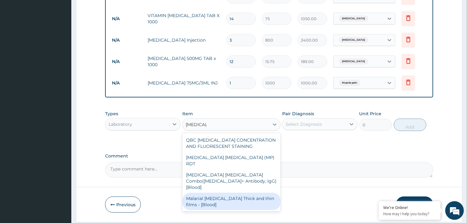
click at [231, 193] on div "Malarial [MEDICAL_DATA] Thick and thin films - [Blood]" at bounding box center [232, 201] width 98 height 17
type input "1500"
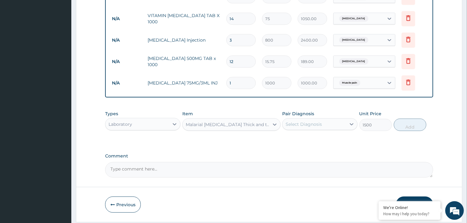
click at [311, 124] on div "Select Diagnosis" at bounding box center [304, 124] width 36 height 6
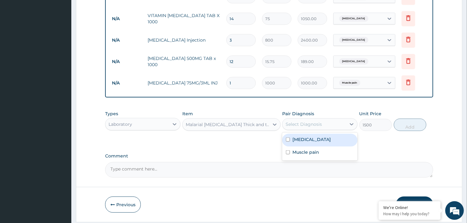
click at [310, 138] on div "[MEDICAL_DATA]" at bounding box center [319, 140] width 75 height 13
checkbox input "true"
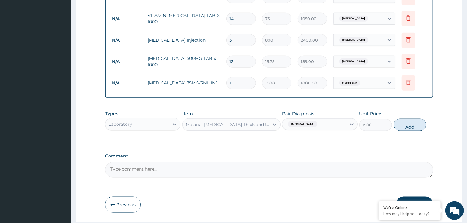
click at [407, 121] on button "Add" at bounding box center [410, 125] width 33 height 12
type input "0"
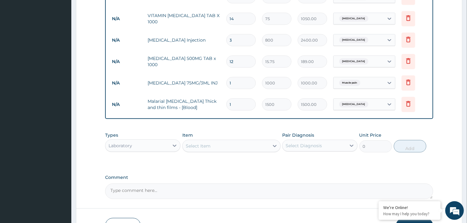
click at [216, 144] on div "Select Item" at bounding box center [226, 146] width 87 height 10
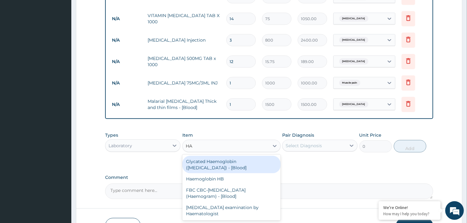
type input "HAE"
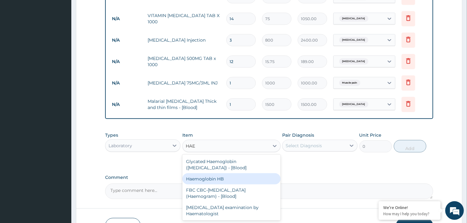
click at [259, 173] on div "Haemoglobin HB" at bounding box center [232, 178] width 98 height 11
type input "1500"
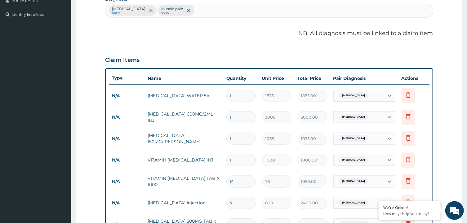
scroll to position [159, 0]
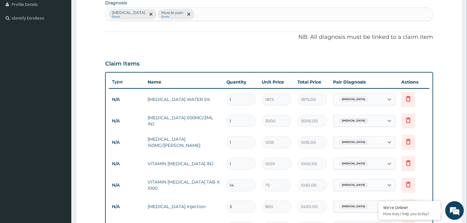
click at [191, 12] on div "Malaria Query Muscle pain Query" at bounding box center [269, 14] width 327 height 13
type input "R"
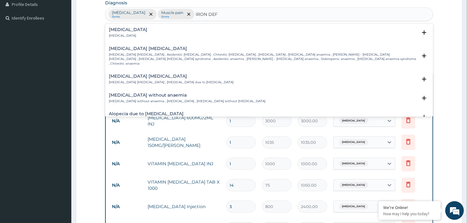
type input "IRON DEFI"
click at [143, 53] on p "Iron deficiency anemia , Asiderotic anemia , Chlorotic anemia , Sideropenic ane…" at bounding box center [263, 58] width 309 height 13
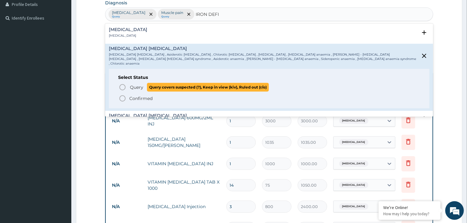
click at [142, 85] on span "Query" at bounding box center [136, 87] width 13 height 6
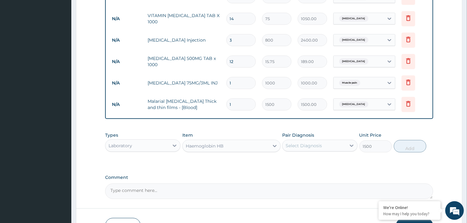
scroll to position [366, 0]
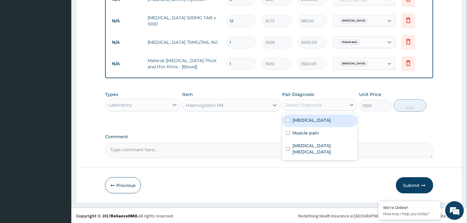
click at [313, 105] on div "Select Diagnosis" at bounding box center [304, 105] width 36 height 6
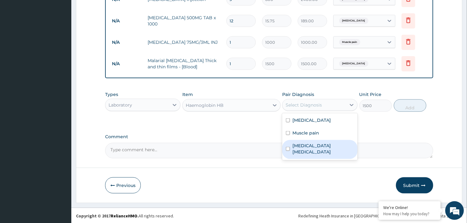
click at [309, 147] on label "Iron deficiency anemia" at bounding box center [323, 148] width 61 height 12
checkbox input "true"
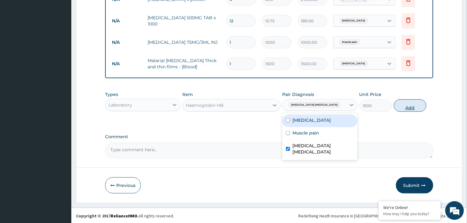
click at [409, 107] on button "Add" at bounding box center [410, 105] width 33 height 12
type input "0"
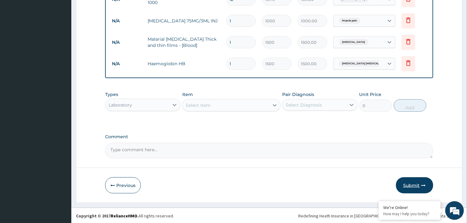
click at [413, 184] on button "Submit" at bounding box center [414, 185] width 37 height 16
